Goal: Use online tool/utility: Utilize a website feature to perform a specific function

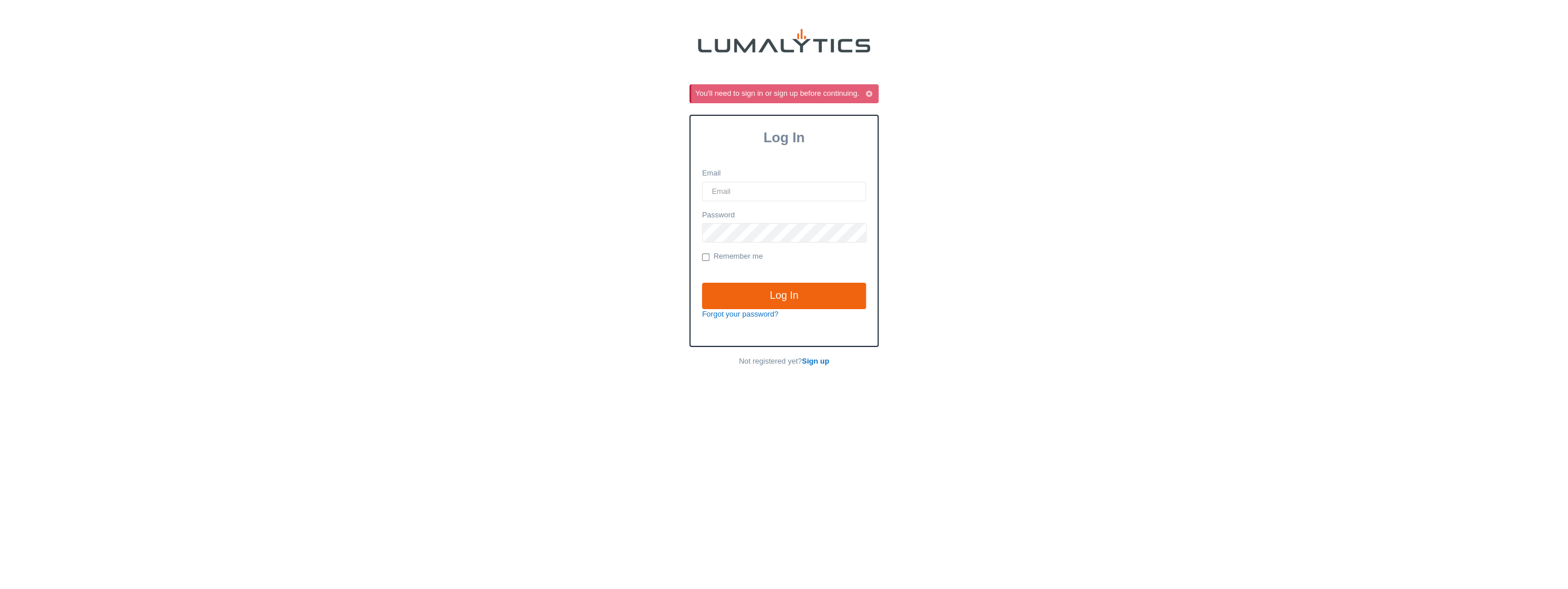
click at [904, 227] on div "You'll need to sign in or sign up before continuing. Log In Email Password Reme…" at bounding box center [784, 228] width 663 height 288
type input "it@valleytruckparts.com"
click at [838, 284] on input "Log In" at bounding box center [784, 296] width 164 height 26
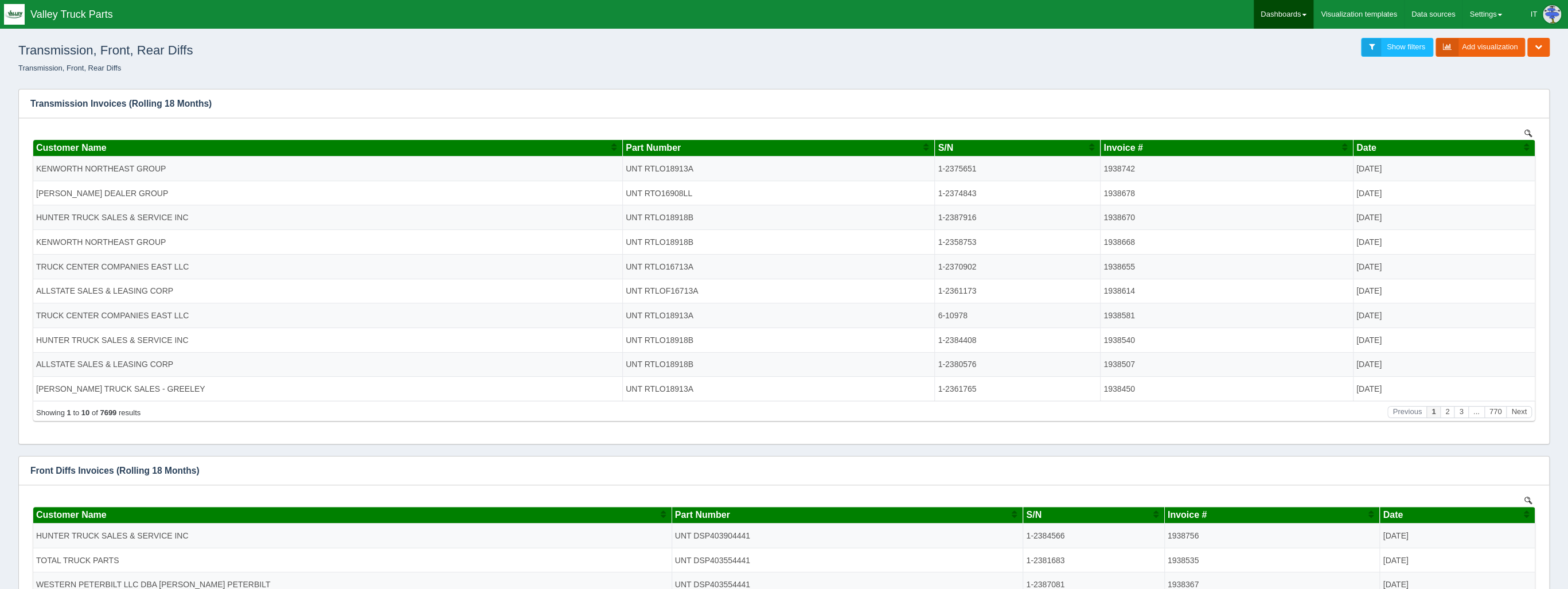
click at [1286, 12] on link "Dashboards" at bounding box center [1283, 14] width 60 height 29
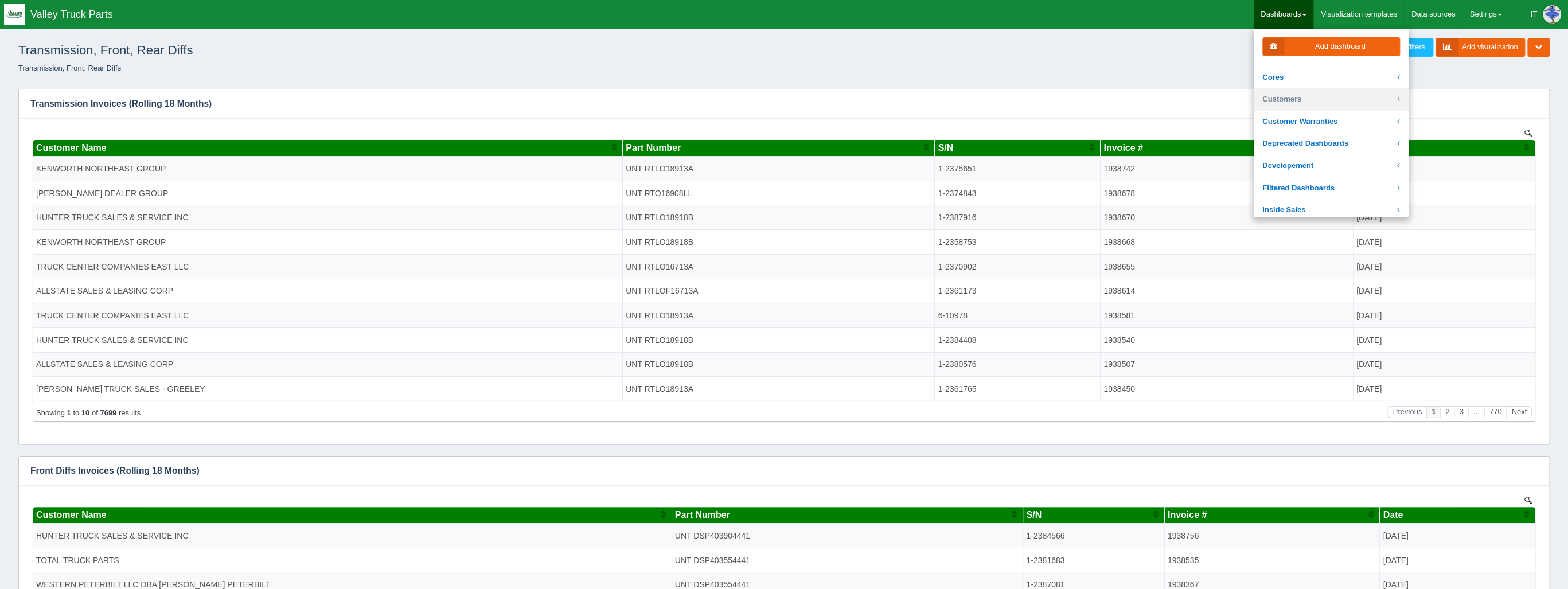
scroll to position [46, 0]
click at [1324, 160] on link "Developement" at bounding box center [1330, 163] width 155 height 22
click at [1324, 154] on link "Customer Price file(s)" at bounding box center [1330, 160] width 155 height 22
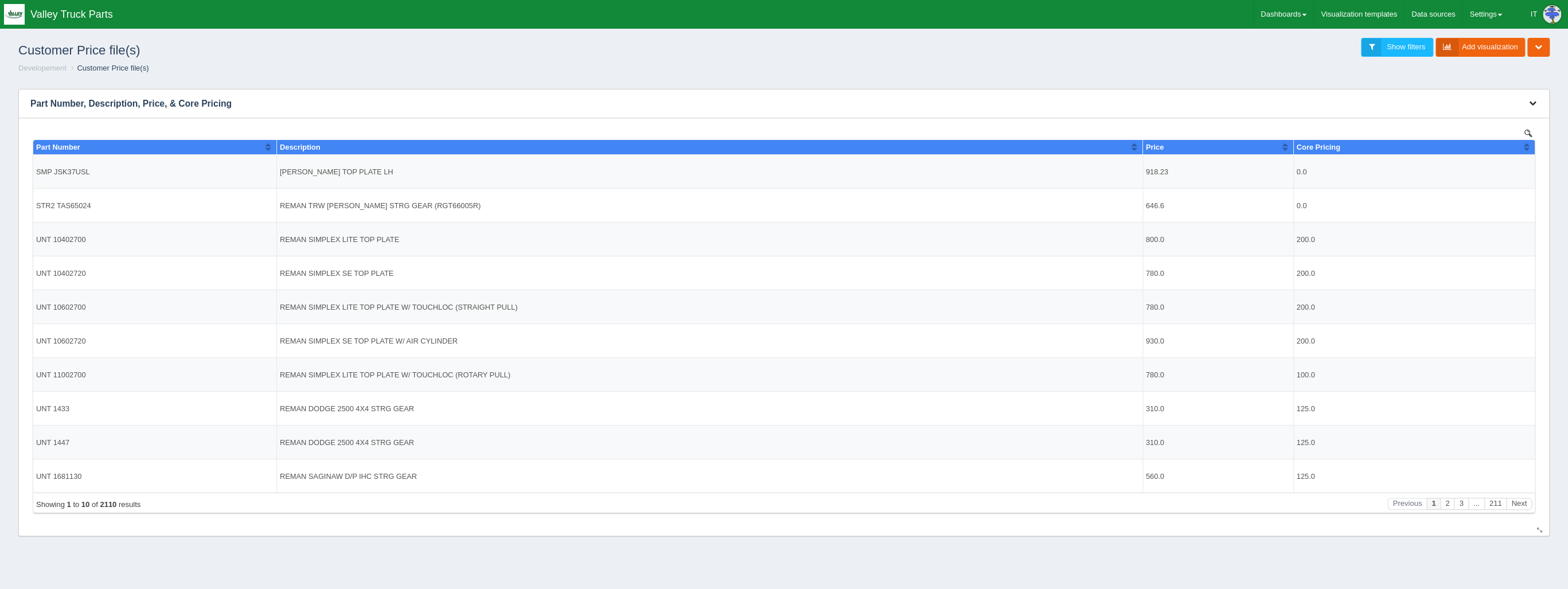
click at [1532, 99] on icon "button" at bounding box center [1532, 103] width 8 height 8
click at [1501, 114] on link "Edit chart" at bounding box center [1494, 121] width 92 height 17
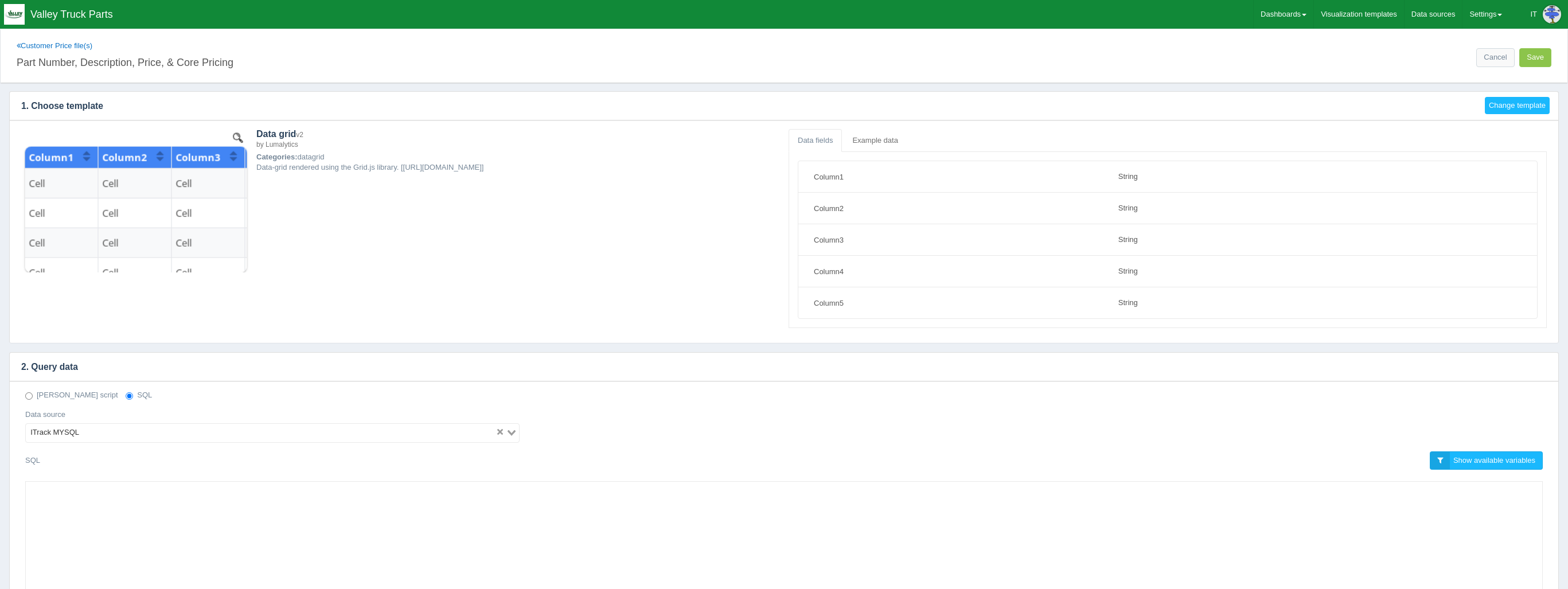
select select "string"
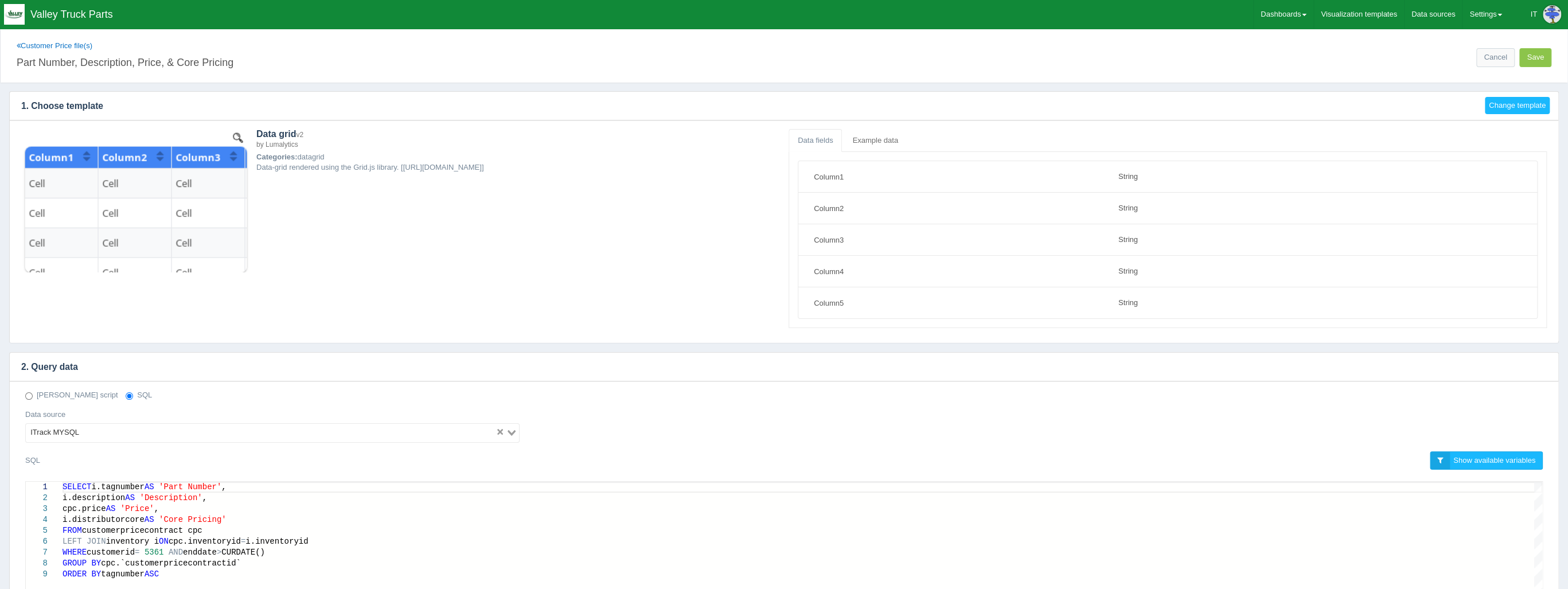
scroll to position [0, 96]
click at [348, 548] on div "WHERE customerid = 5361 AND enddate > CURDATE()" at bounding box center [802, 552] width 1480 height 11
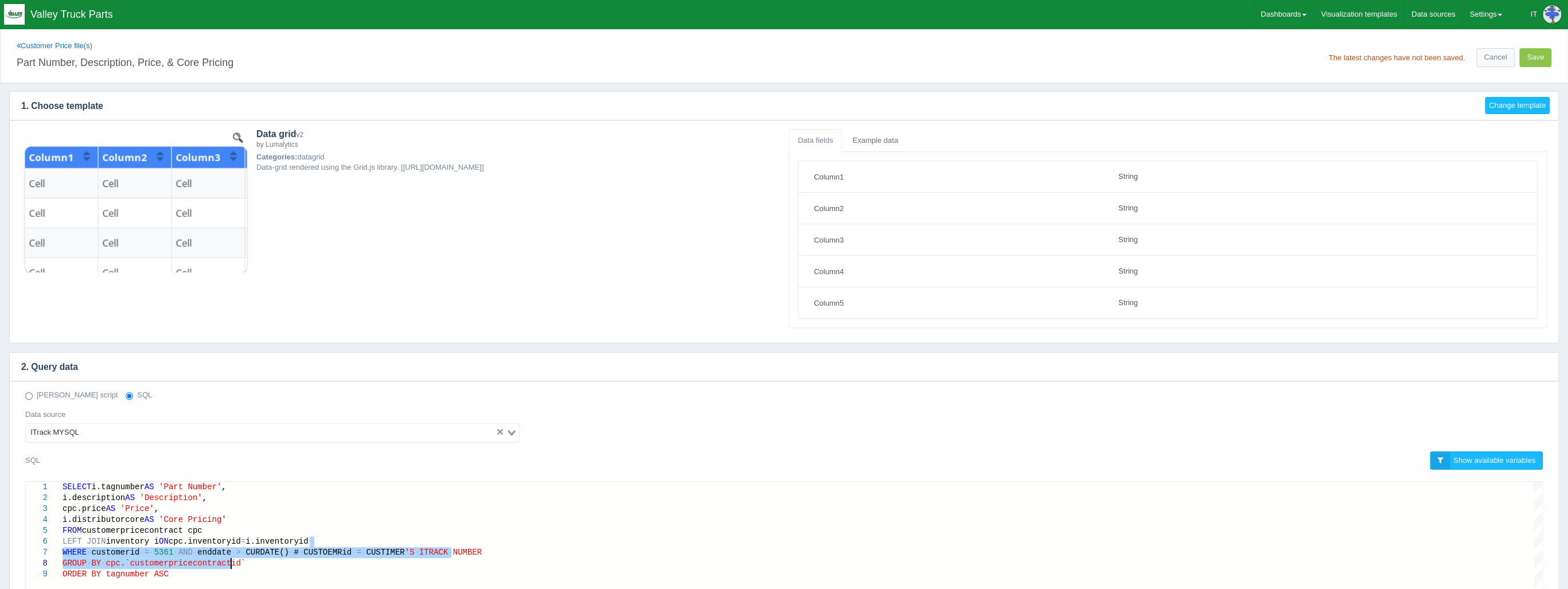
click at [286, 553] on div "SELECT i.tagnumber AS 'Part Number' , i.description AS 'Description' , cpc.pric…" at bounding box center [802, 536] width 1480 height 108
click at [304, 553] on span "CUSTOEMRid" at bounding box center [328, 552] width 48 height 9
drag, startPoint x: 461, startPoint y: 550, endPoint x: 273, endPoint y: 547, distance: 188.0
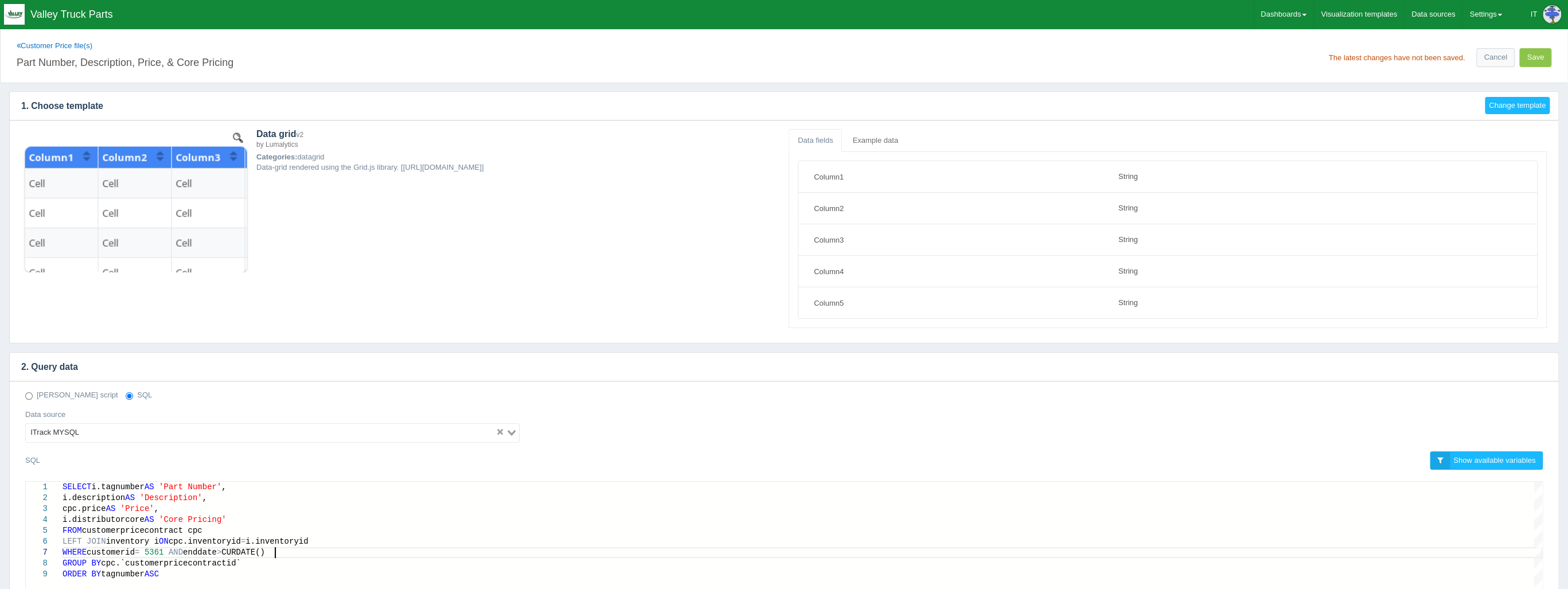
type textarea "SELECT i.tagnumber AS 'Part Number', i.description AS 'Description', cpc.price …"
click at [1489, 50] on link "Cancel" at bounding box center [1495, 57] width 38 height 19
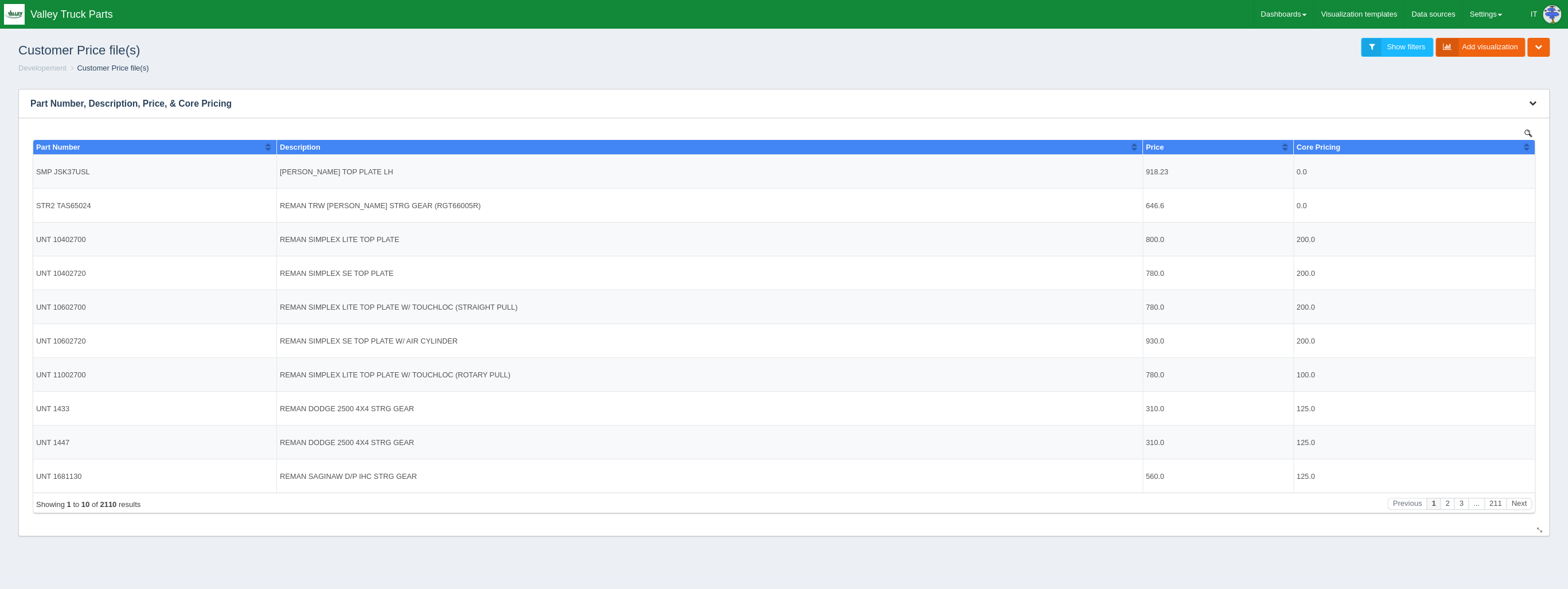
click at [1534, 102] on icon "button" at bounding box center [1532, 103] width 8 height 8
click at [1514, 117] on link "Edit chart" at bounding box center [1494, 121] width 92 height 17
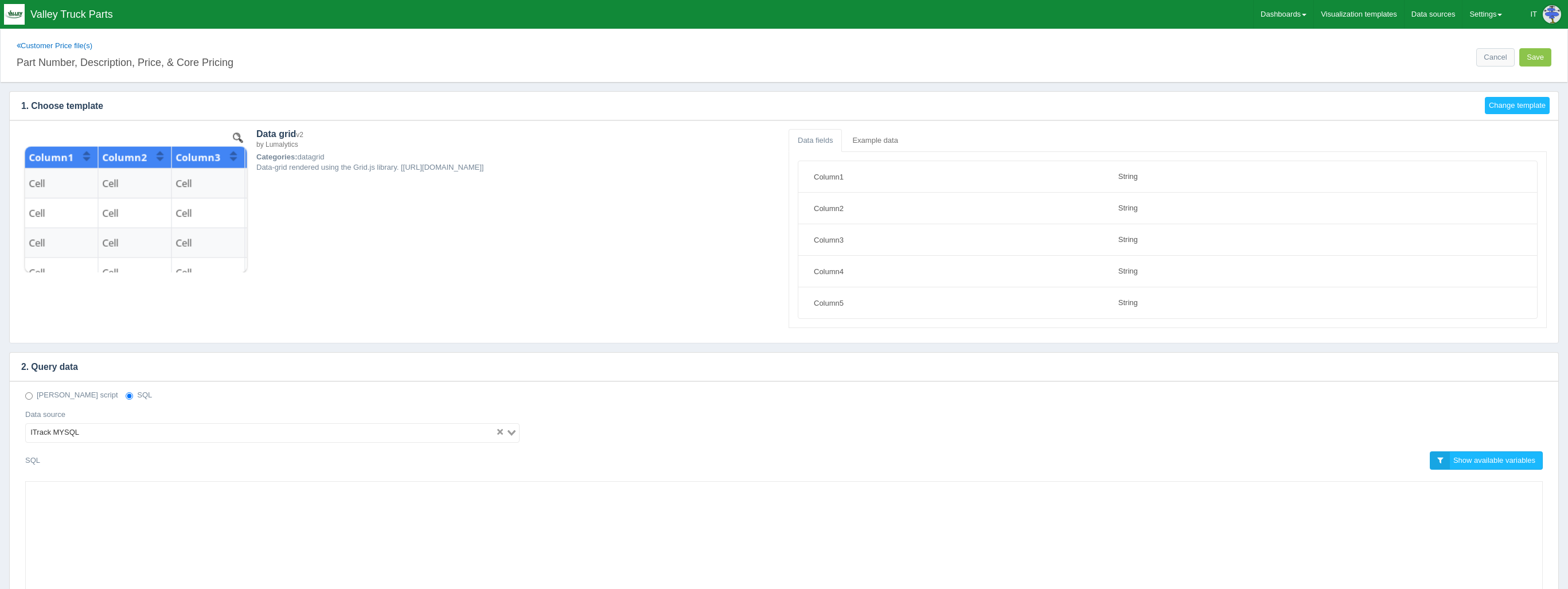
select select "string"
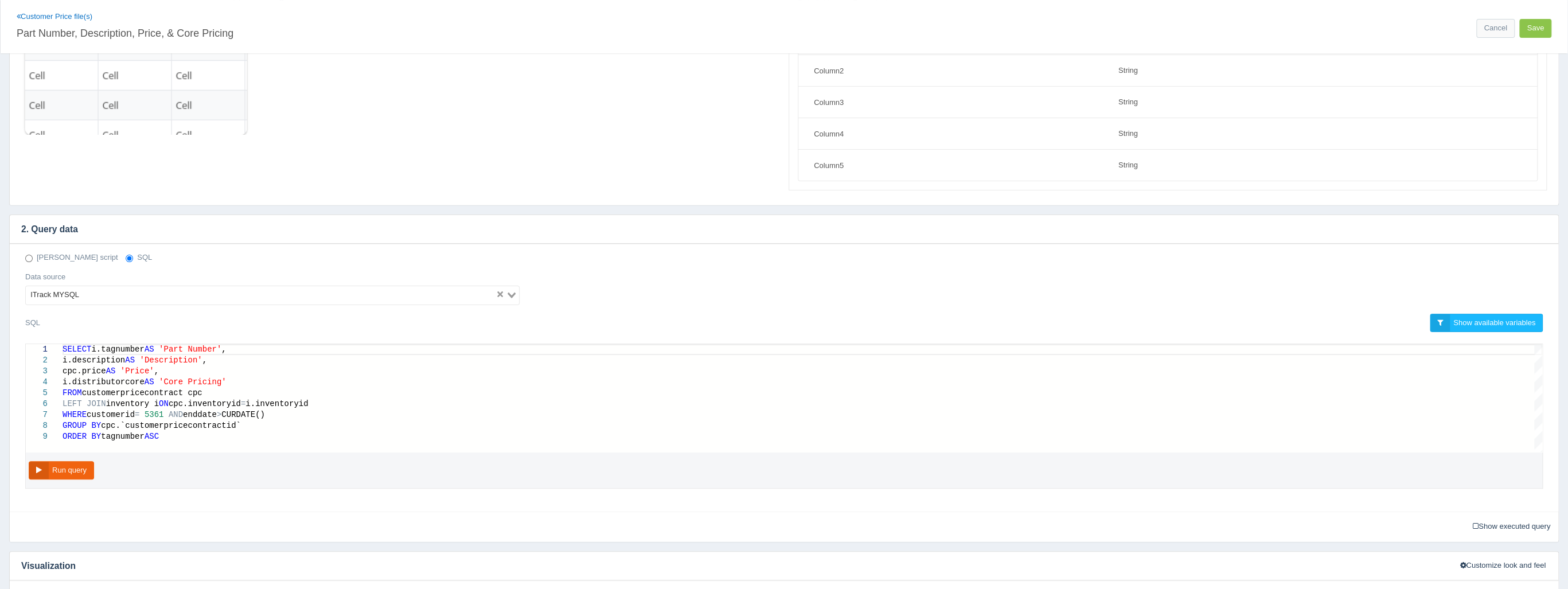
scroll to position [0, 96]
click at [160, 413] on span "5361" at bounding box center [154, 414] width 19 height 9
click at [167, 415] on span at bounding box center [165, 414] width 5 height 9
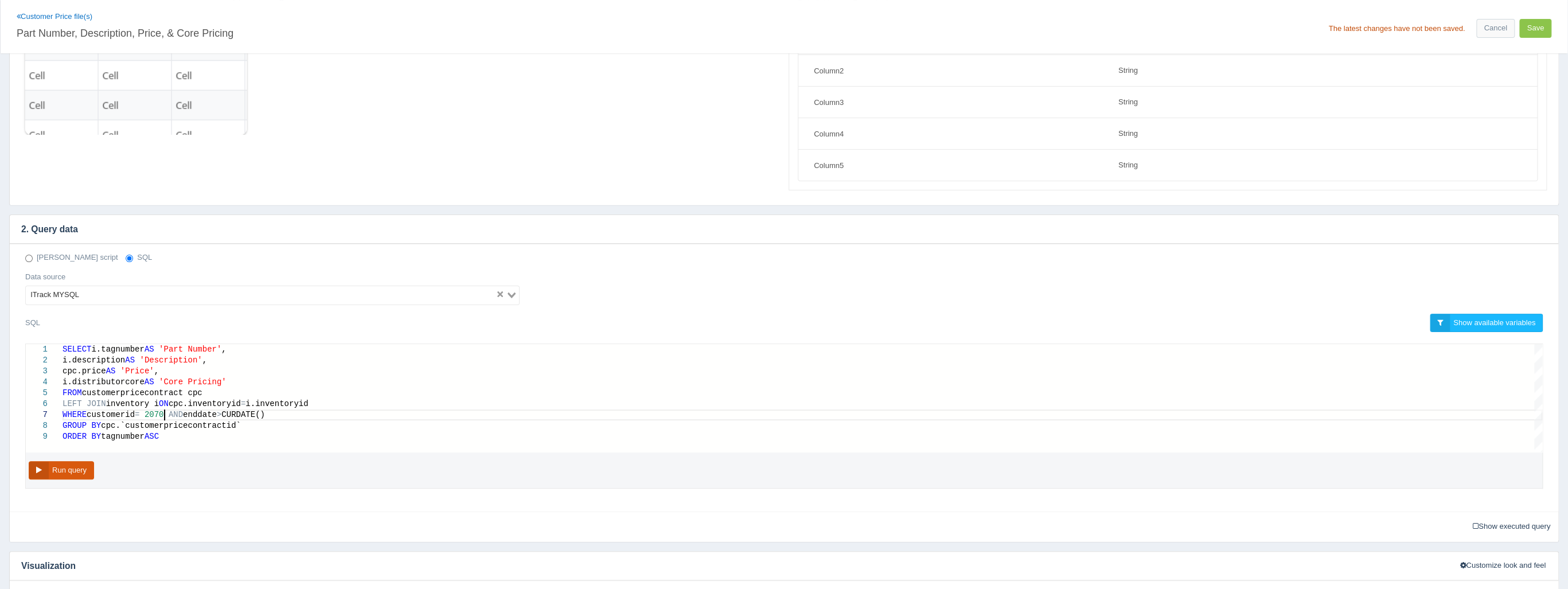
type textarea "SELECT i.tagnumber AS 'Part Number', i.description AS 'Description', cpc.price …"
click at [65, 472] on button "Run query" at bounding box center [61, 471] width 65 height 19
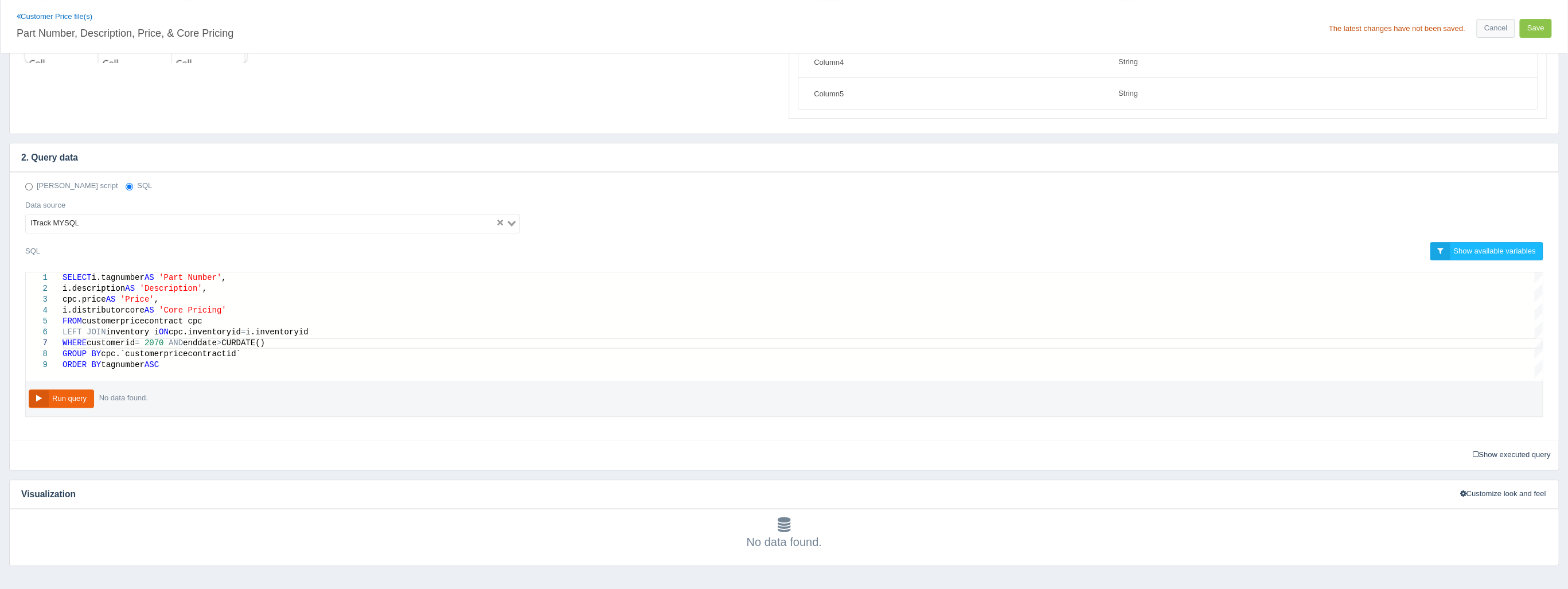
scroll to position [256, 0]
